Goal: Register for event/course

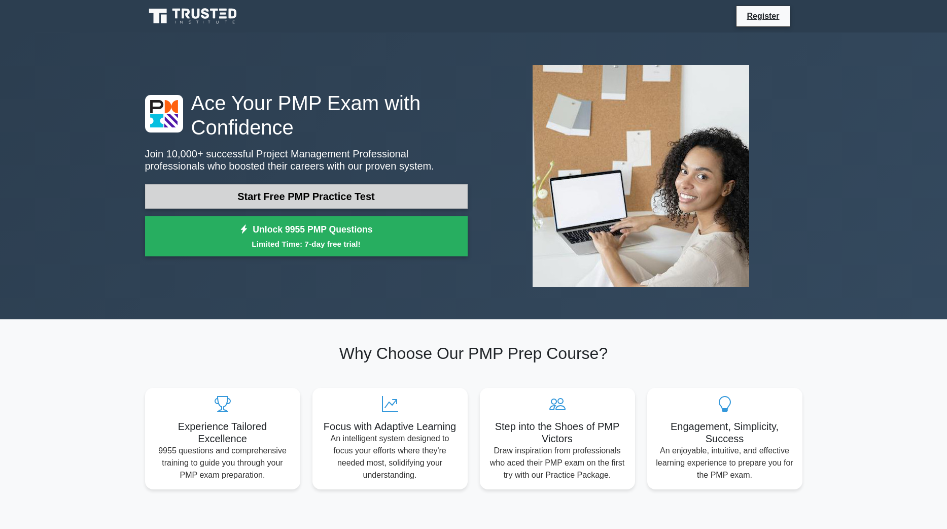
click at [313, 193] on link "Start Free PMP Practice Test" at bounding box center [306, 196] width 323 height 24
click at [338, 190] on link "Start Free PMP Practice Test" at bounding box center [306, 196] width 323 height 24
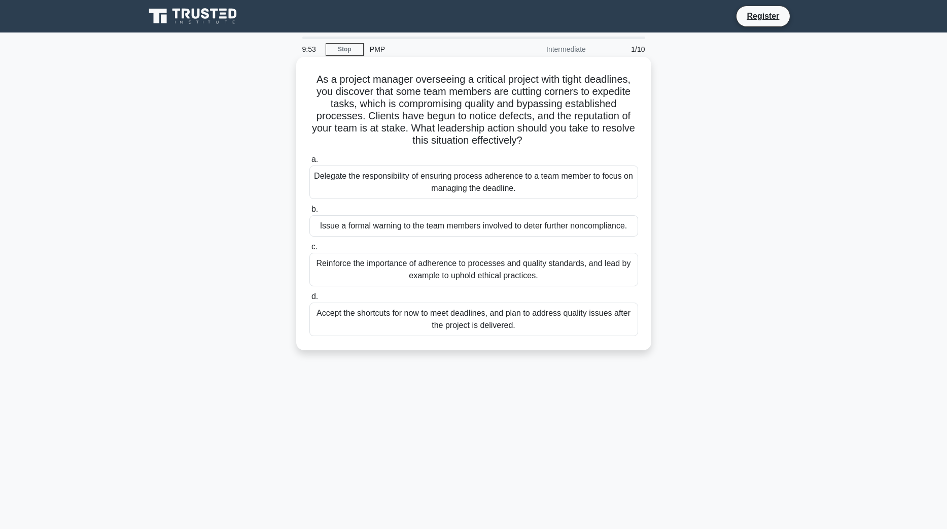
click at [401, 104] on h5 "As a project manager overseeing a critical project with tight deadlines, you di…" at bounding box center [473, 110] width 331 height 74
click at [424, 180] on div "Delegate the responsibility of ensuring process adherence to a team member to f…" at bounding box center [473, 181] width 329 height 33
click at [309, 163] on input "a. Delegate the responsibility of ensuring process adherence to a team member t…" at bounding box center [309, 159] width 0 height 7
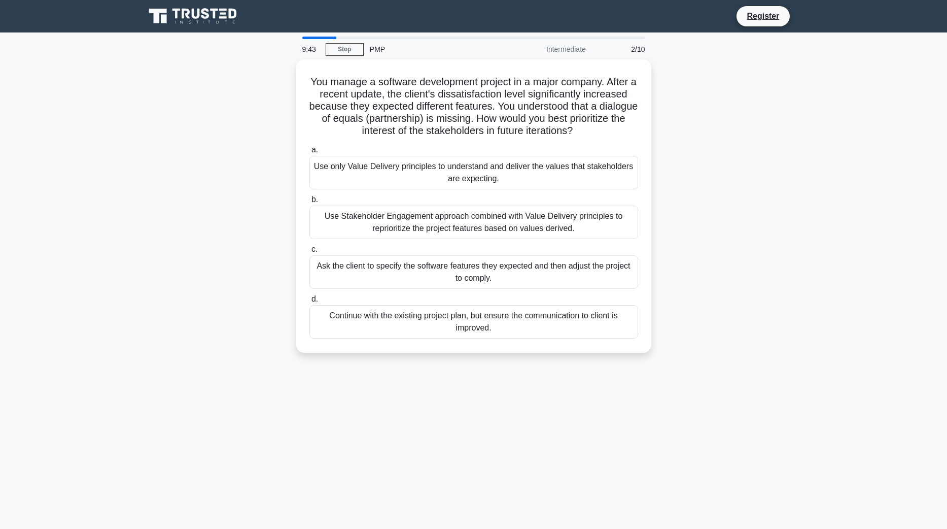
drag, startPoint x: 334, startPoint y: 37, endPoint x: 305, endPoint y: 37, distance: 28.9
click at [305, 37] on main "9:43 Stop PMP Intermediate 2/10 You manage a software development project in a …" at bounding box center [473, 289] width 947 height 515
click at [310, 39] on div at bounding box center [319, 38] width 34 height 3
click at [349, 50] on link "Stop" at bounding box center [345, 49] width 38 height 13
